Goal: Transaction & Acquisition: Download file/media

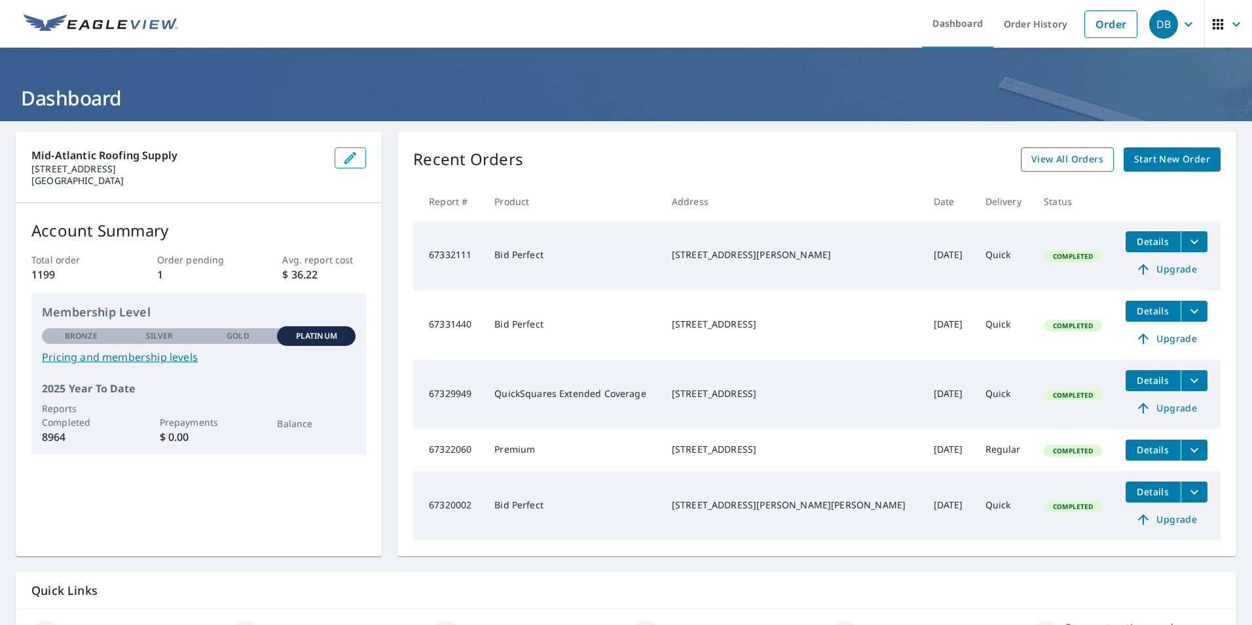
click at [1063, 160] on span "View All Orders" at bounding box center [1067, 159] width 72 height 16
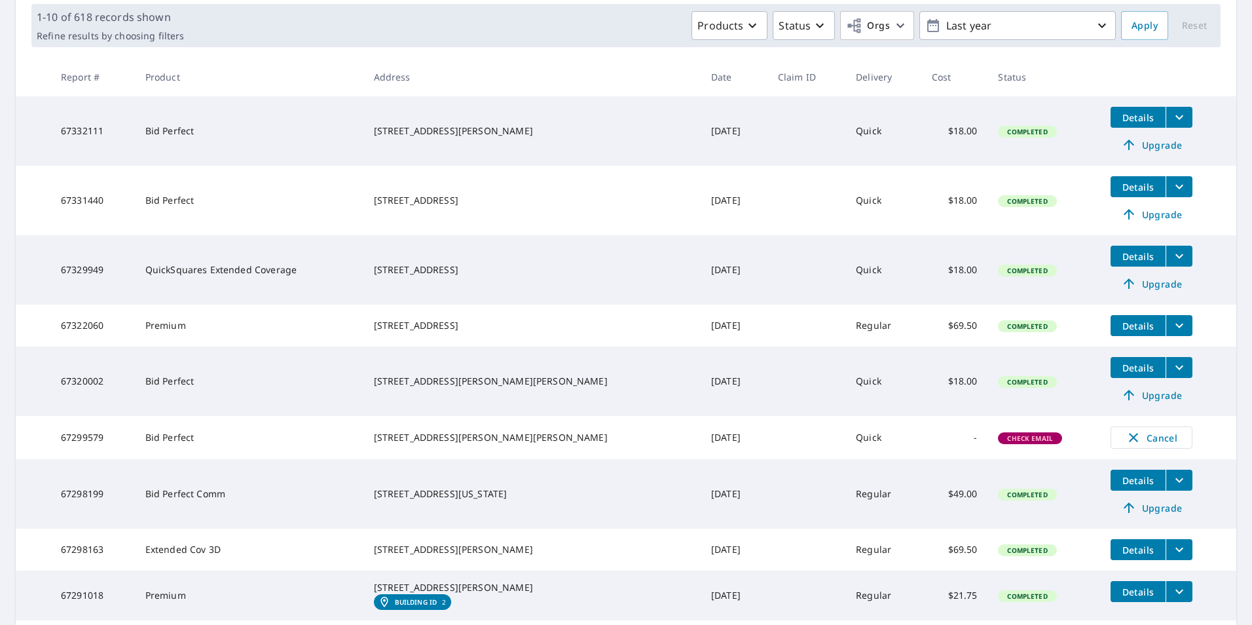
scroll to position [196, 0]
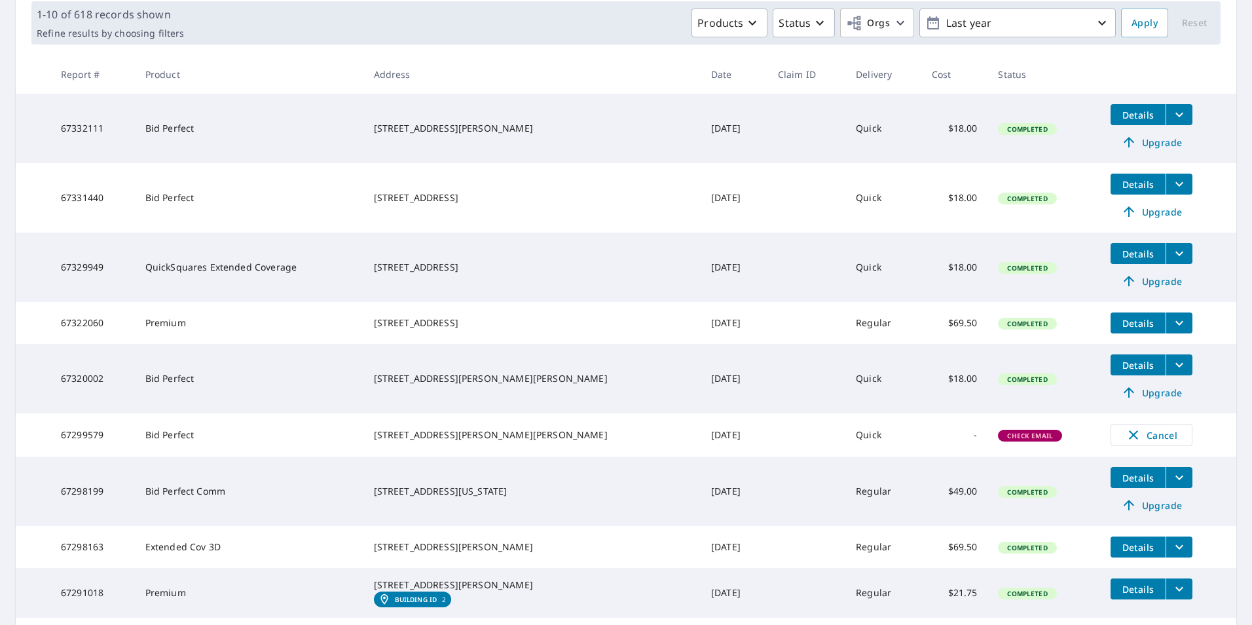
click at [1171, 185] on icon "filesDropdownBtn-67331440" at bounding box center [1179, 184] width 16 height 16
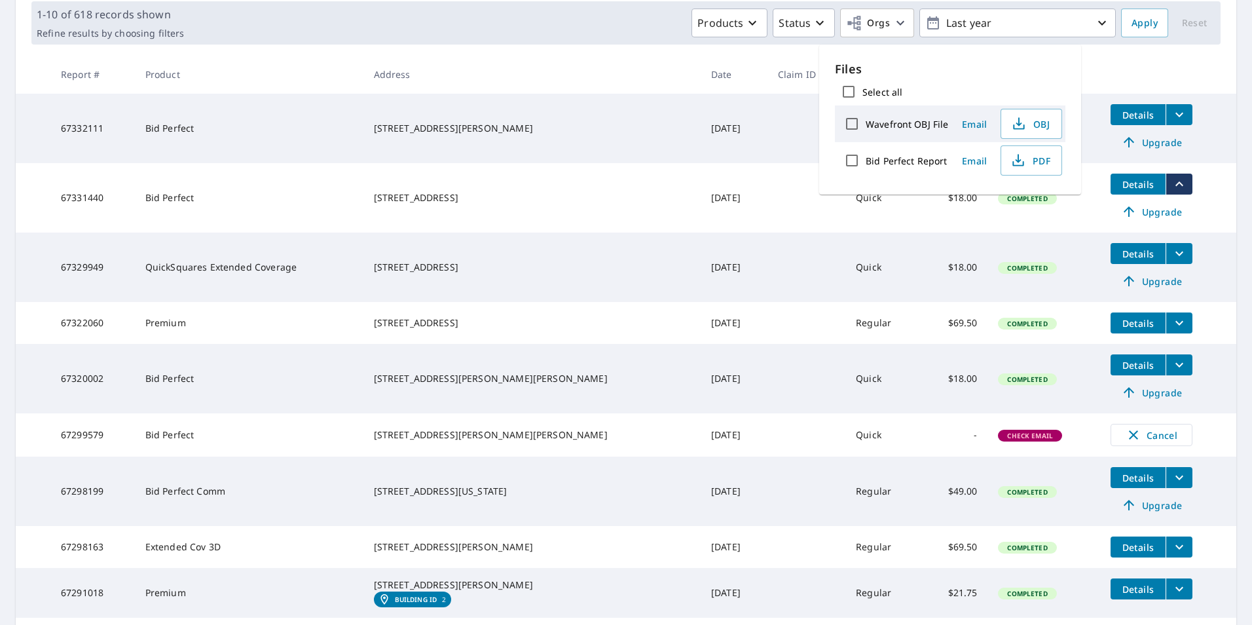
click at [872, 155] on label "Bid Perfect Report" at bounding box center [906, 161] width 81 height 12
click at [866, 155] on input "Bid Perfect Report" at bounding box center [852, 161] width 28 height 28
checkbox input "true"
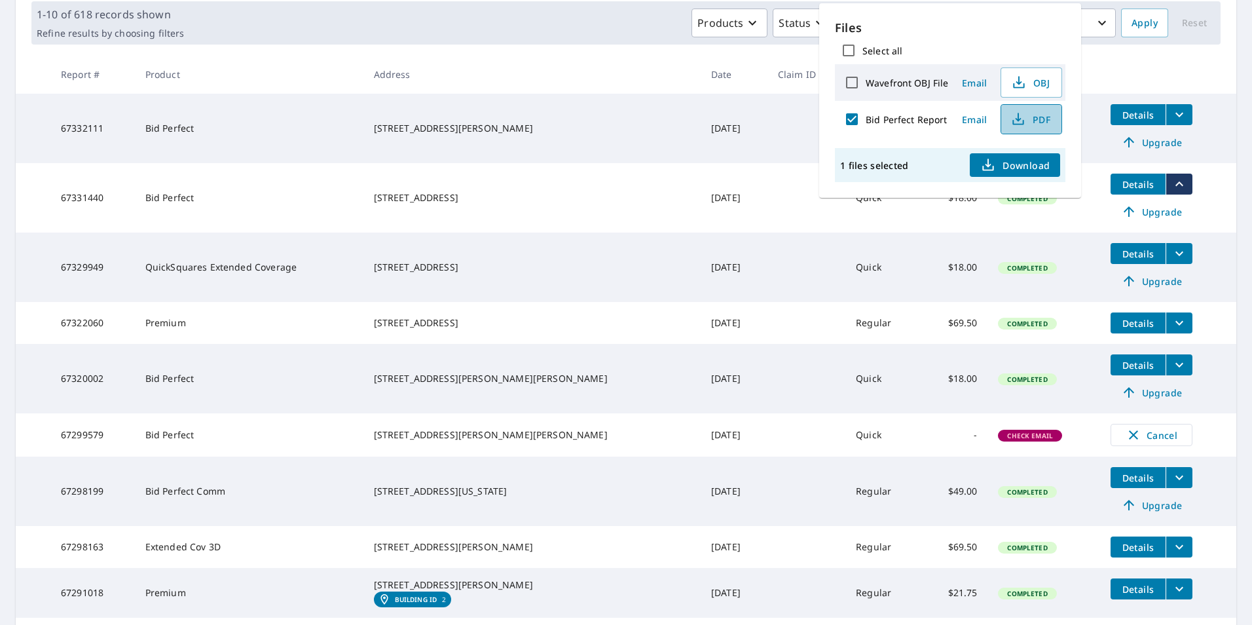
click at [1032, 115] on span "PDF" at bounding box center [1030, 119] width 42 height 16
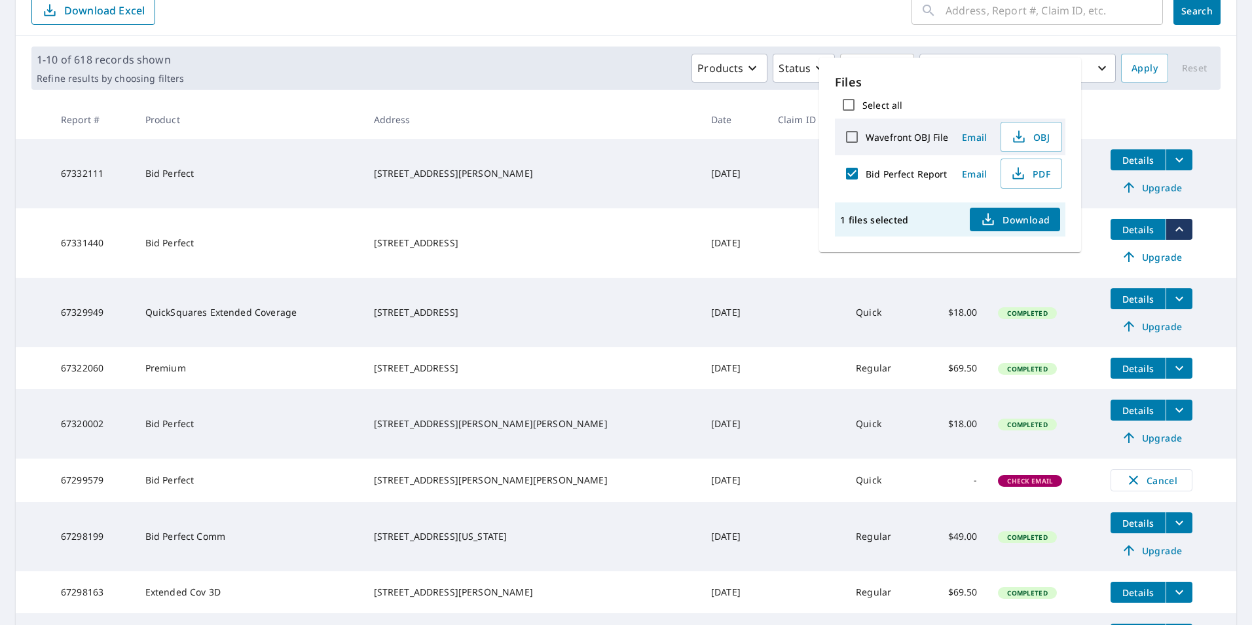
scroll to position [65, 0]
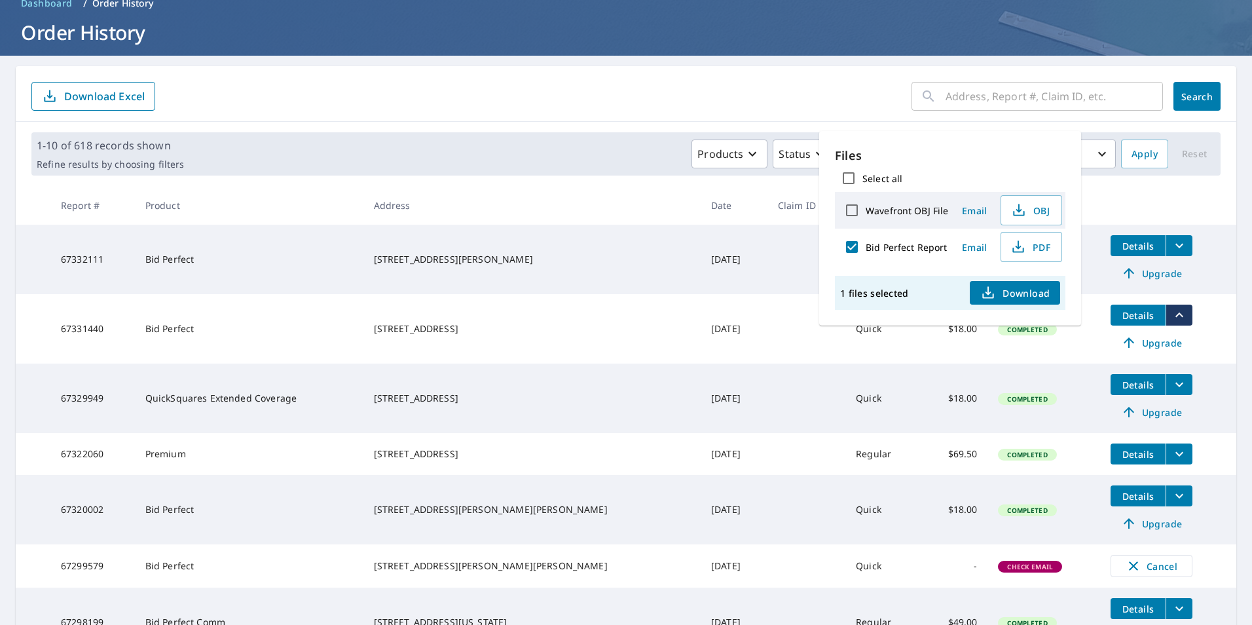
click at [521, 240] on td "[STREET_ADDRESS][PERSON_NAME]" at bounding box center [531, 259] width 337 height 69
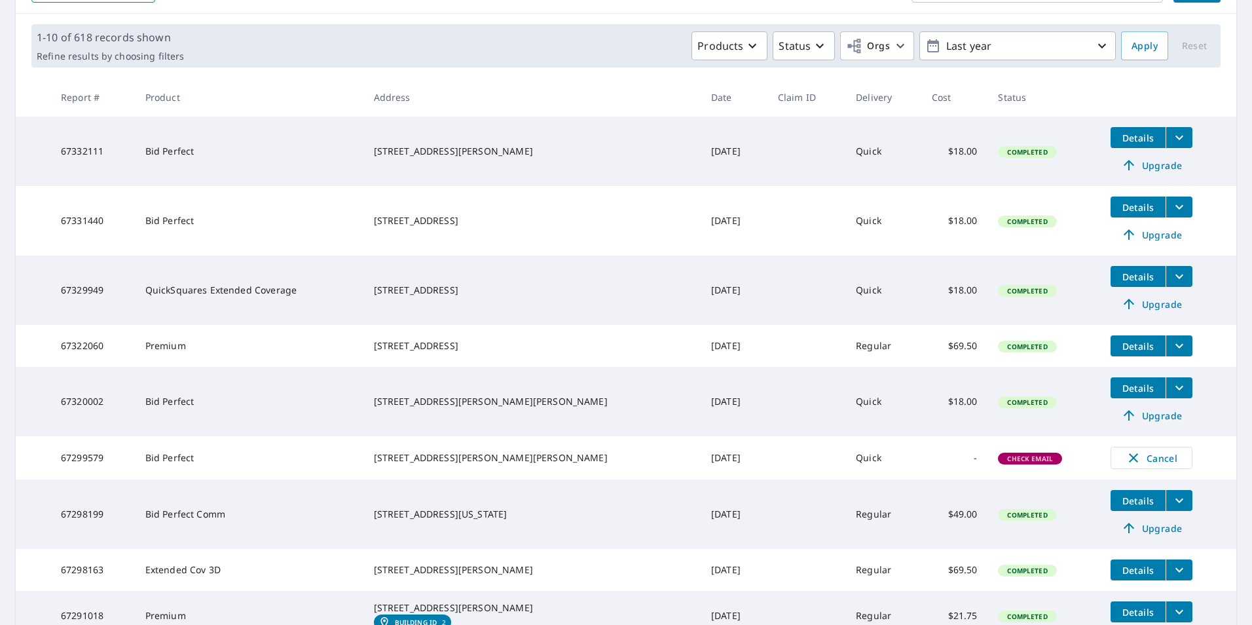
scroll to position [196, 0]
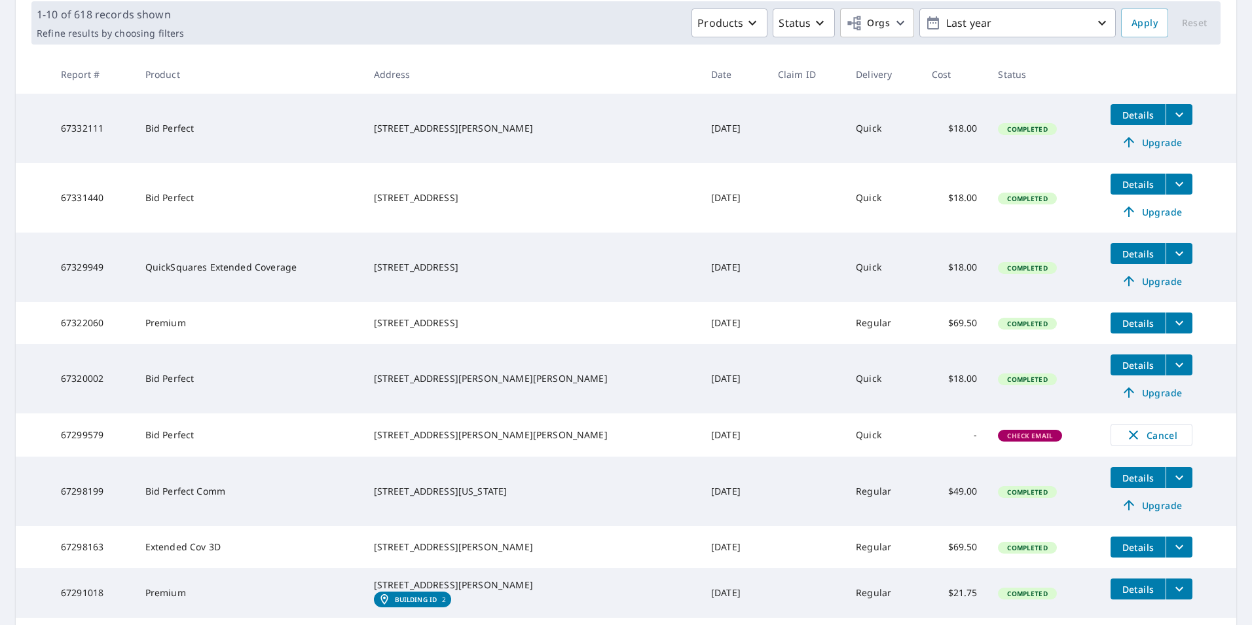
click at [68, 439] on td "67299579" at bounding box center [92, 434] width 84 height 43
drag, startPoint x: 62, startPoint y: 441, endPoint x: 166, endPoint y: 435, distance: 104.3
click at [166, 435] on tr "67299579 Bid Perfect [STREET_ADDRESS][PERSON_NAME] [DATE] Quick - Check Email C…" at bounding box center [626, 434] width 1221 height 43
